Goal: Transaction & Acquisition: Purchase product/service

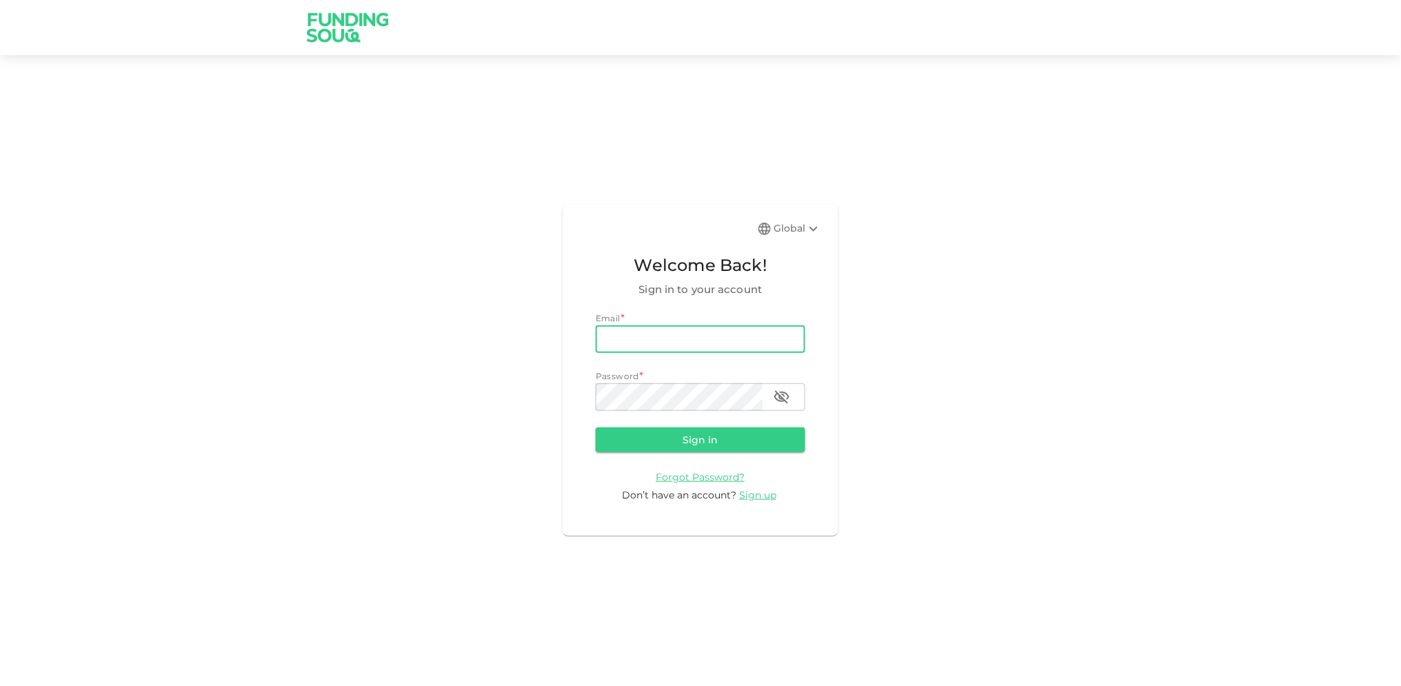
type input "[EMAIL_ADDRESS][DOMAIN_NAME]"
click at [705, 383] on div "Password *" at bounding box center [701, 377] width 210 height 14
click at [596, 428] on button "Sign in" at bounding box center [701, 440] width 210 height 25
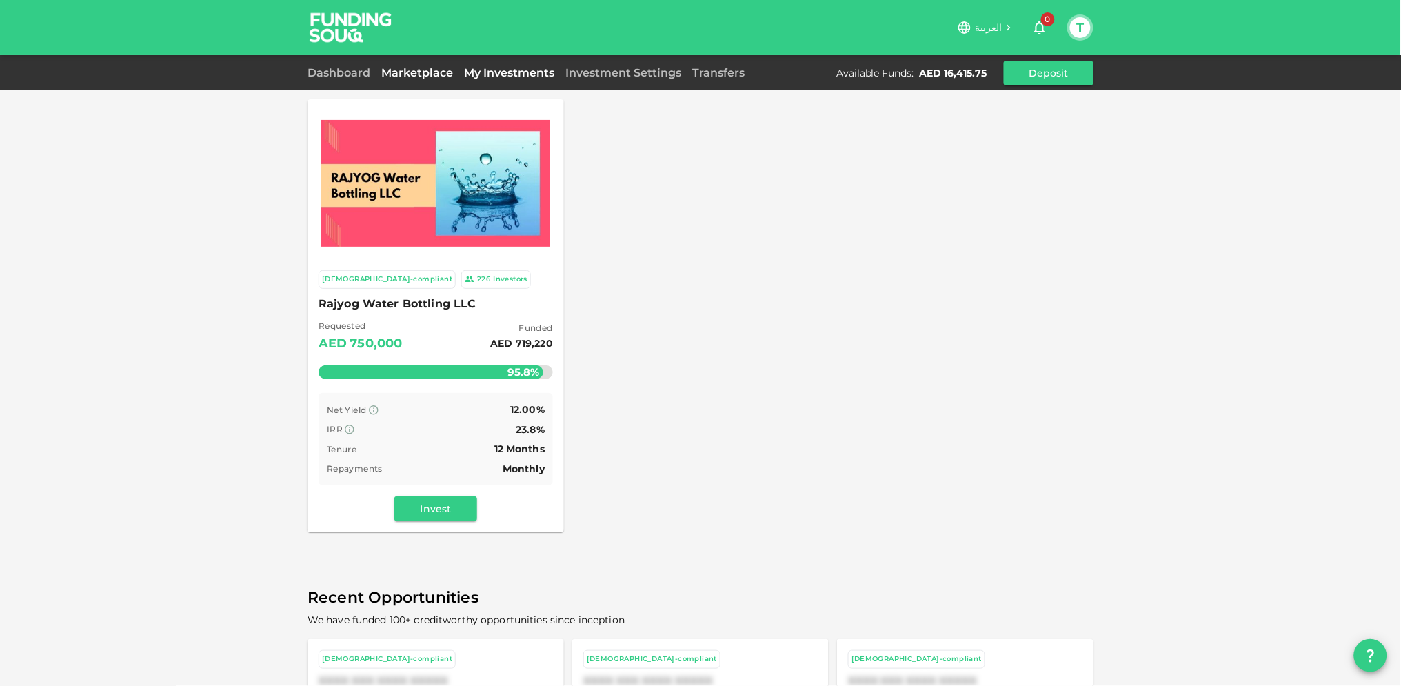
click at [500, 79] on div "My Investments" at bounding box center [509, 73] width 101 height 17
click at [503, 70] on link "My Investments" at bounding box center [509, 72] width 101 height 13
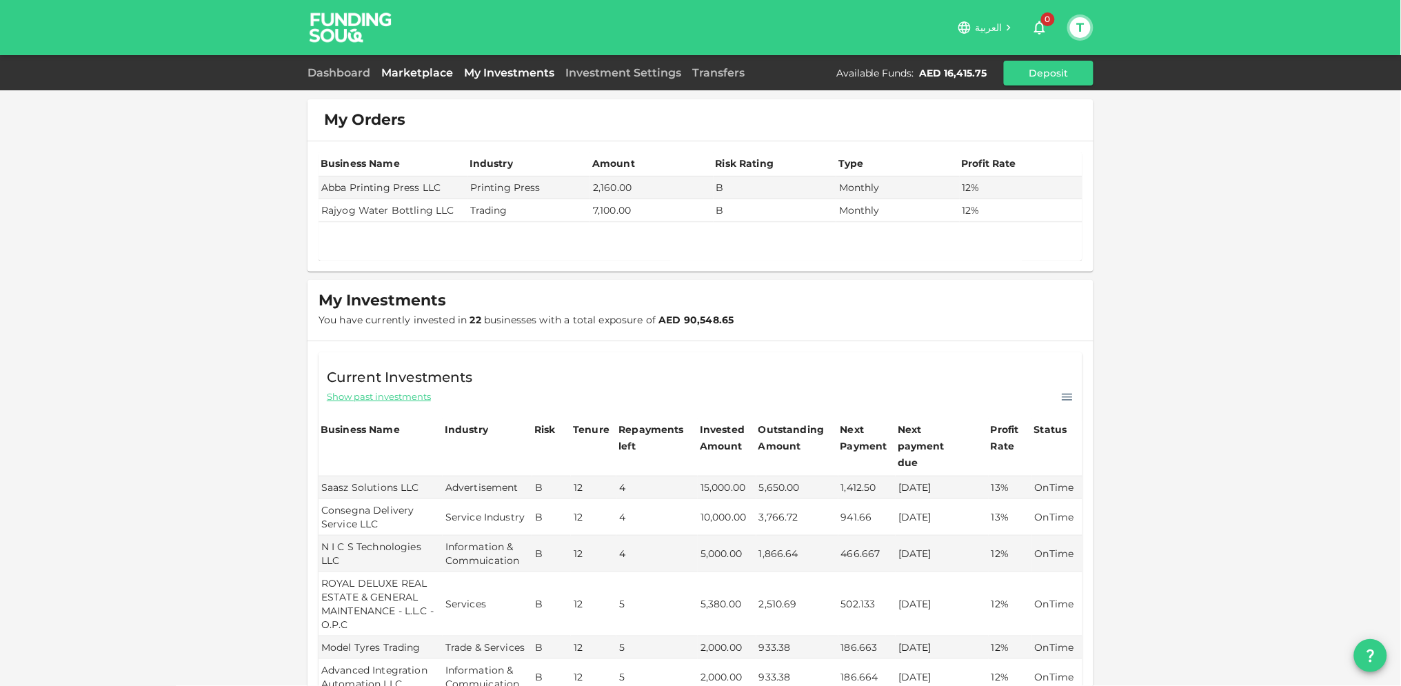
click at [410, 71] on link "Marketplace" at bounding box center [417, 72] width 83 height 13
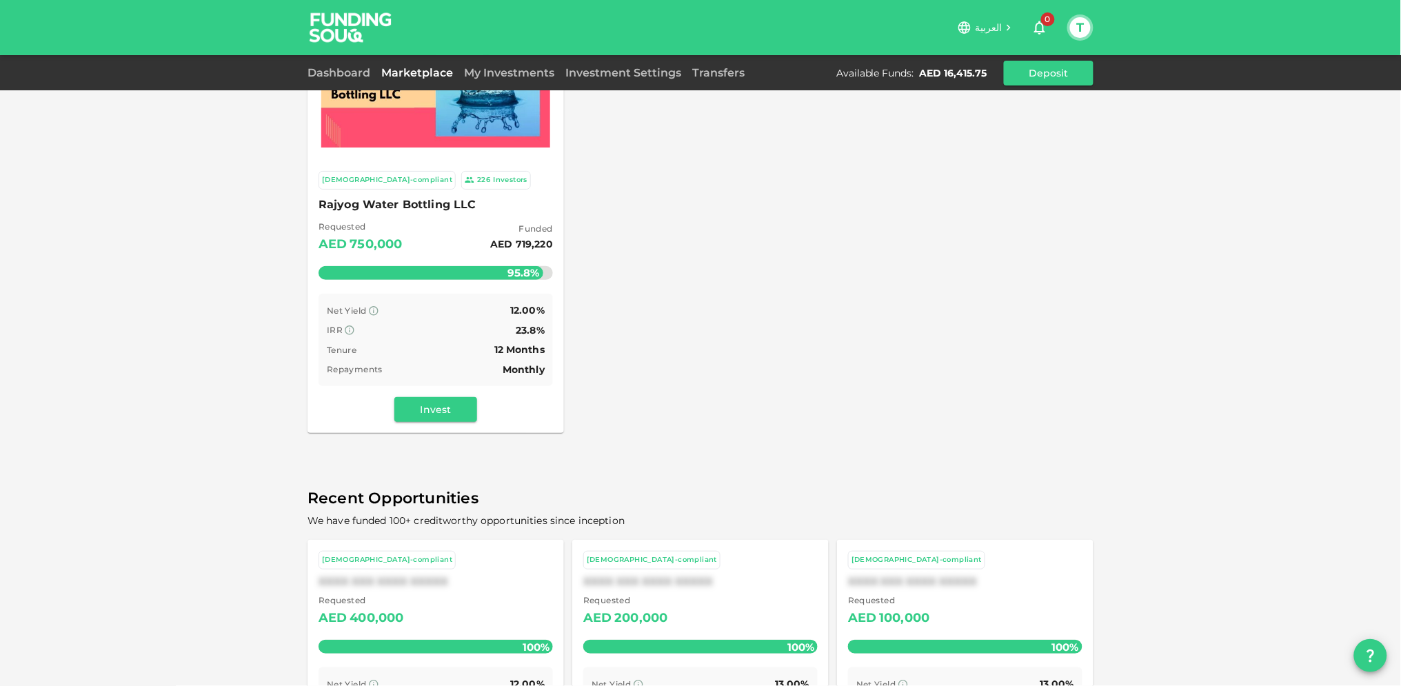
scroll to position [77, 0]
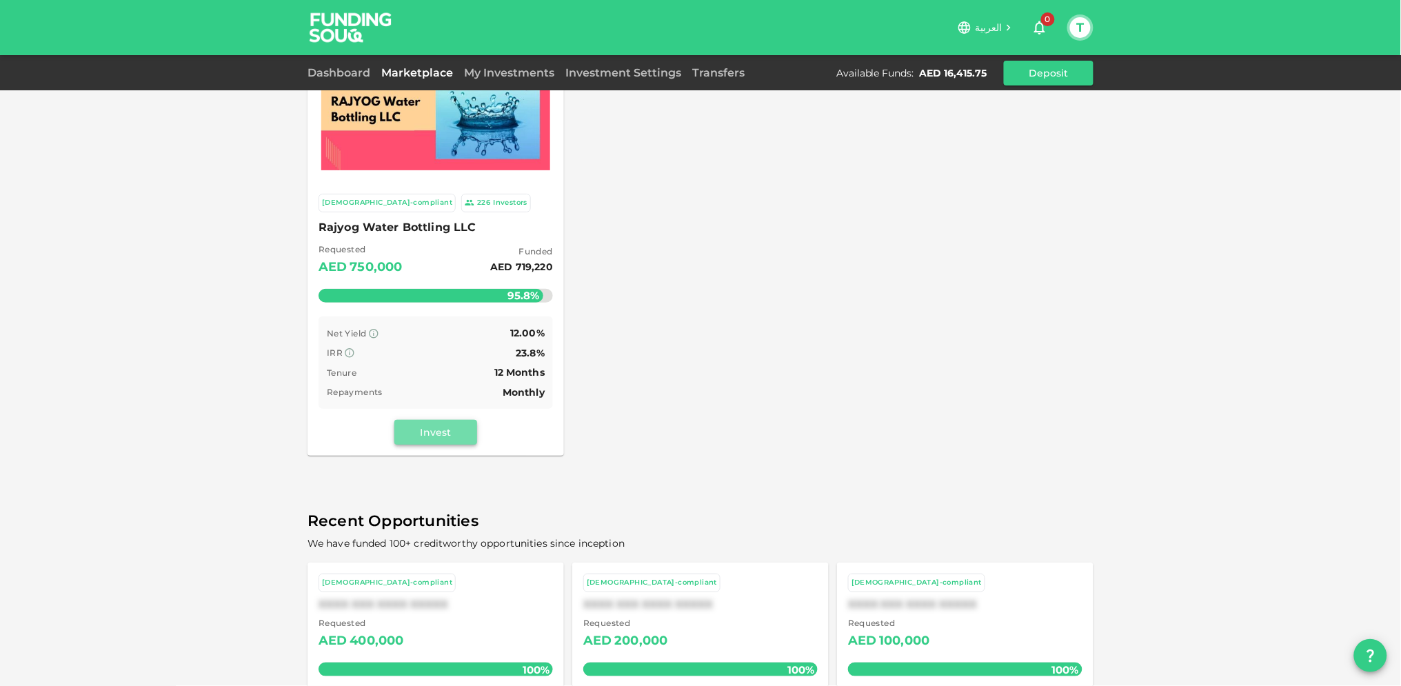
click at [416, 434] on button "Invest" at bounding box center [435, 432] width 83 height 25
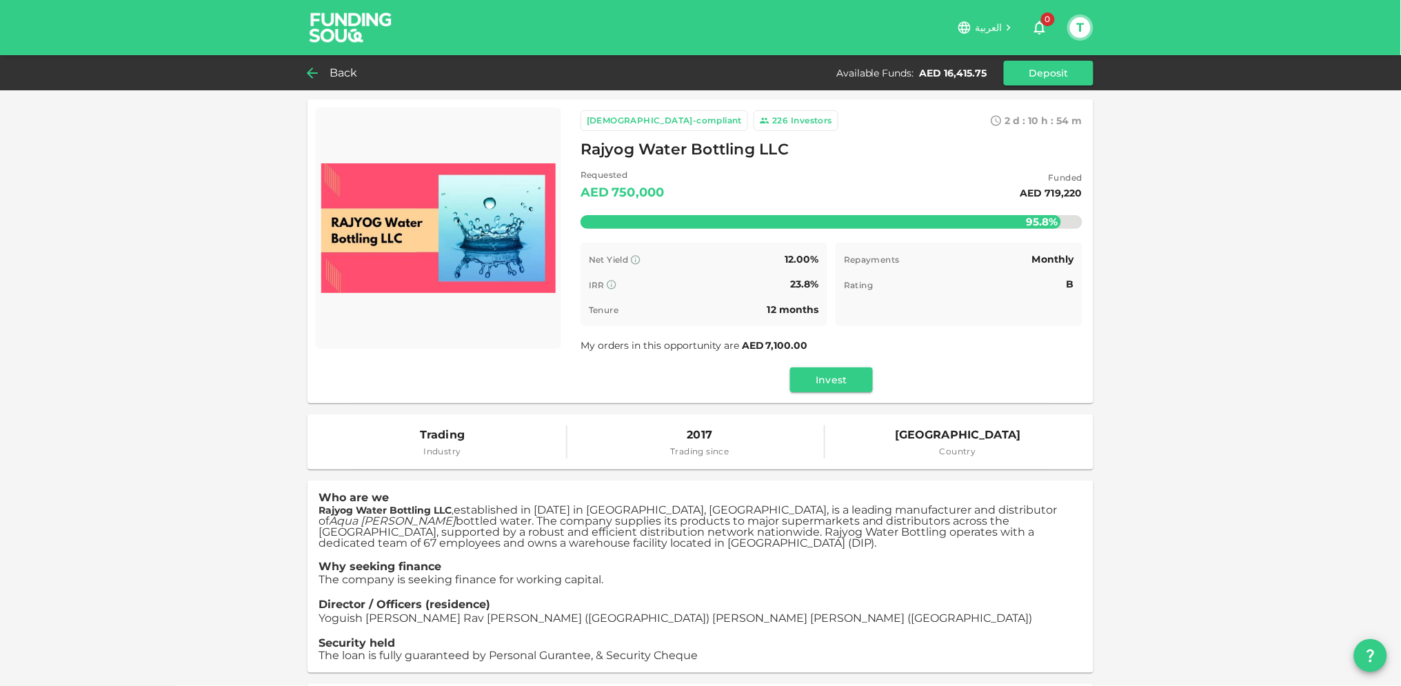
click at [337, 68] on span "Back" at bounding box center [344, 72] width 28 height 19
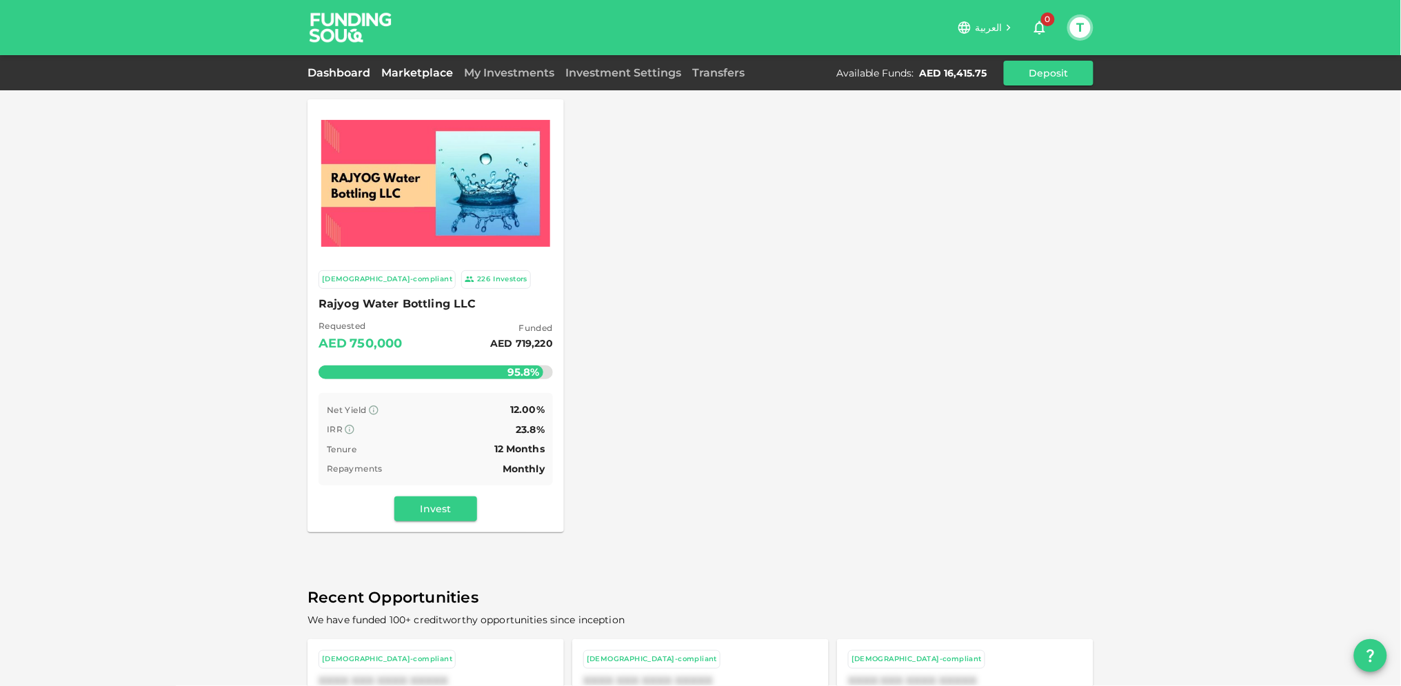
click at [327, 69] on link "Dashboard" at bounding box center [342, 72] width 68 height 13
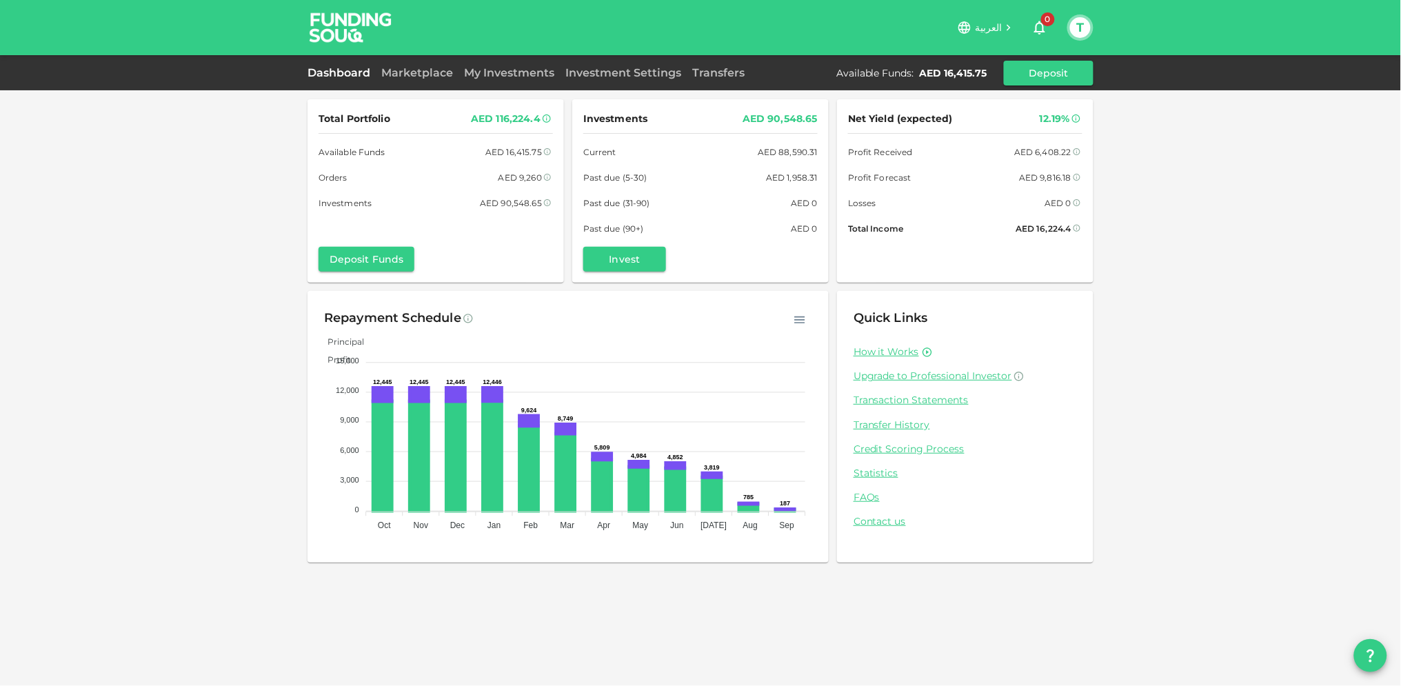
click at [160, 264] on div "Total Portfolio AED 116,224.4 Available Funds AED 16,415.75 Orders AED 9,260 In…" at bounding box center [700, 343] width 1401 height 686
click at [1084, 27] on button "T" at bounding box center [1080, 27] width 21 height 21
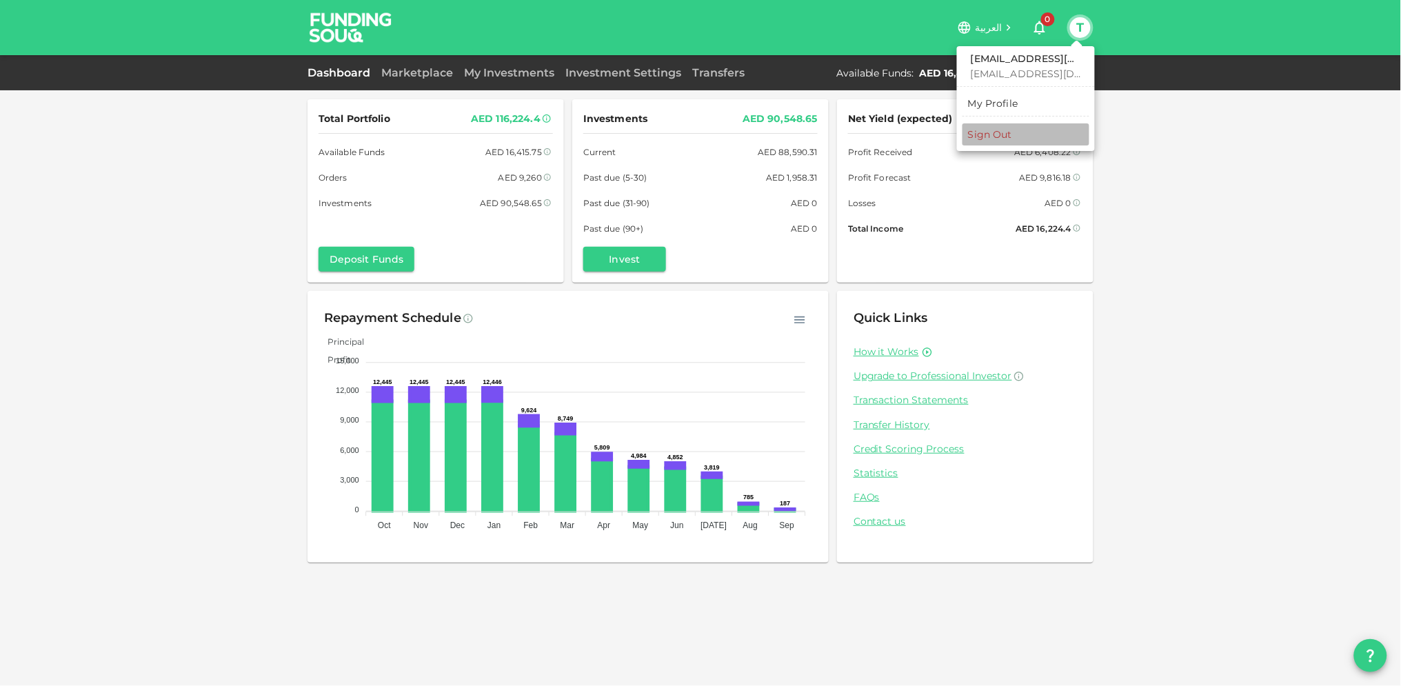
click at [988, 135] on div "Sign Out" at bounding box center [990, 135] width 44 height 14
